Goal: Communication & Community: Answer question/provide support

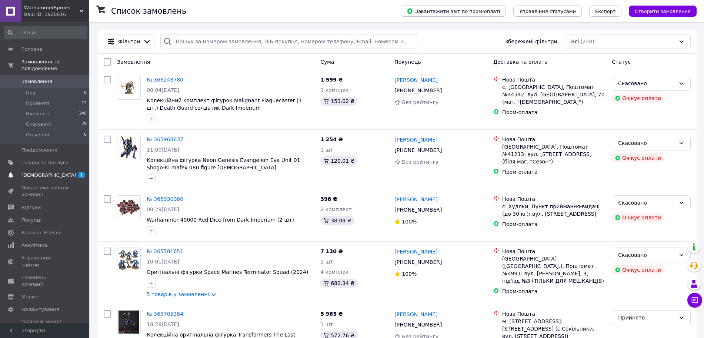
click at [62, 172] on span "[DEMOGRAPHIC_DATA]" at bounding box center [44, 175] width 47 height 7
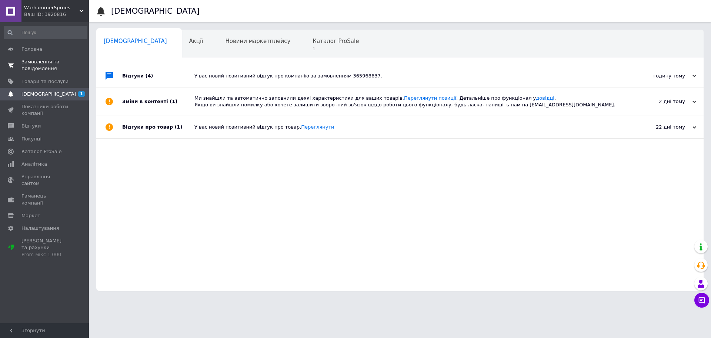
click at [31, 68] on span "Замовлення та повідомлення" at bounding box center [44, 64] width 47 height 13
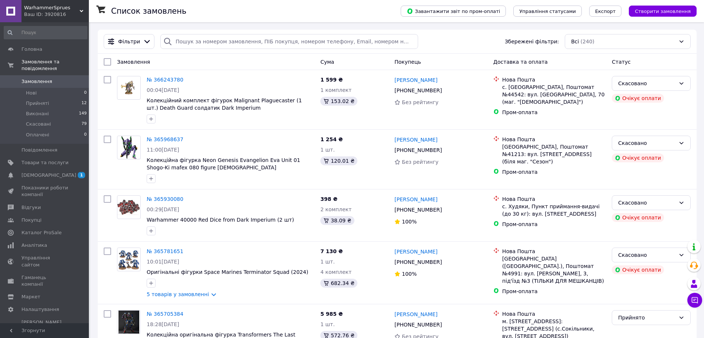
click at [696, 298] on icon at bounding box center [694, 299] width 7 height 7
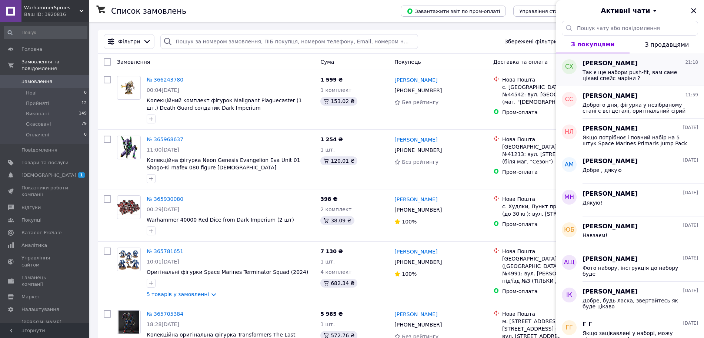
click at [665, 74] on span "Так є ще набори push-fit, вам саме цікаві спейс маріни ?" at bounding box center [634, 75] width 105 height 12
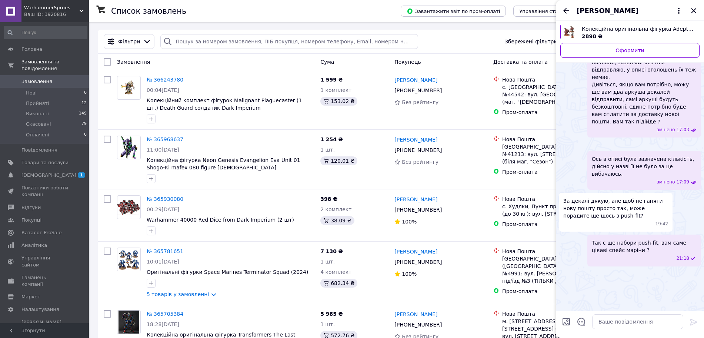
scroll to position [1600, 0]
